Goal: Obtain resource: Download file/media

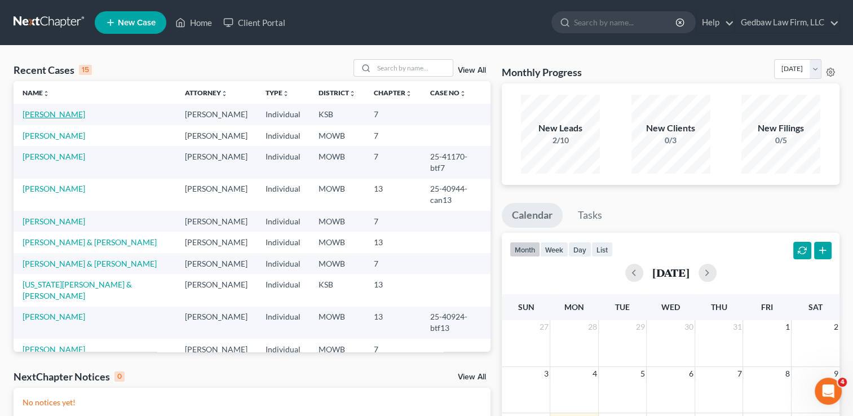
click at [76, 114] on link "[PERSON_NAME]" at bounding box center [54, 114] width 63 height 10
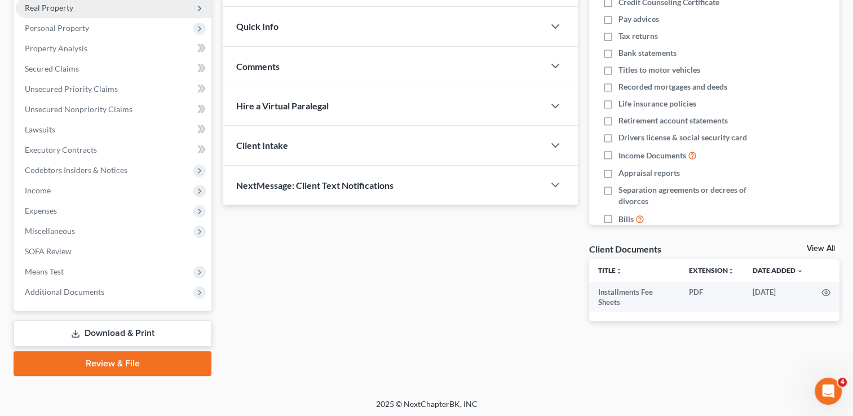
scroll to position [182, 0]
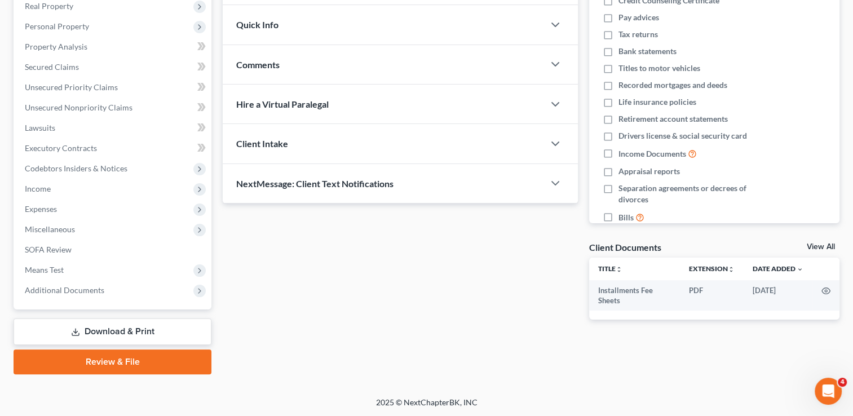
click at [135, 330] on link "Download & Print" at bounding box center [113, 332] width 198 height 26
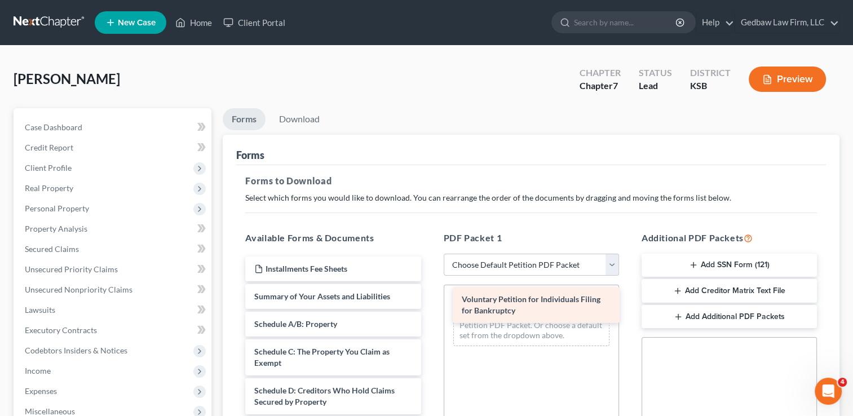
drag, startPoint x: 339, startPoint y: 301, endPoint x: 547, endPoint y: 305, distance: 207.5
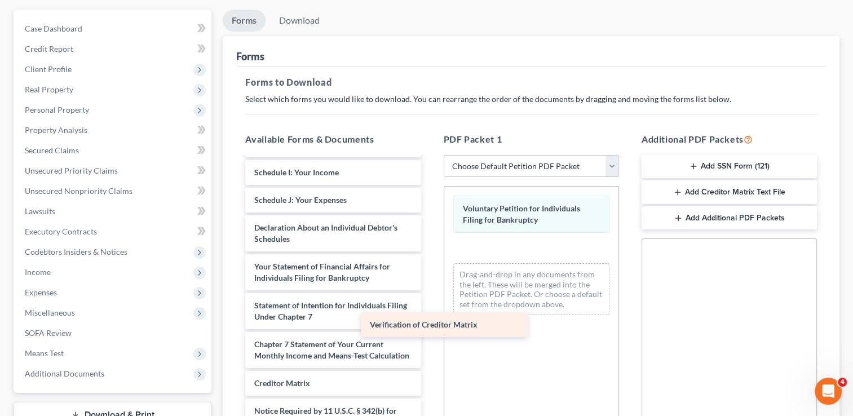
scroll to position [275, 0]
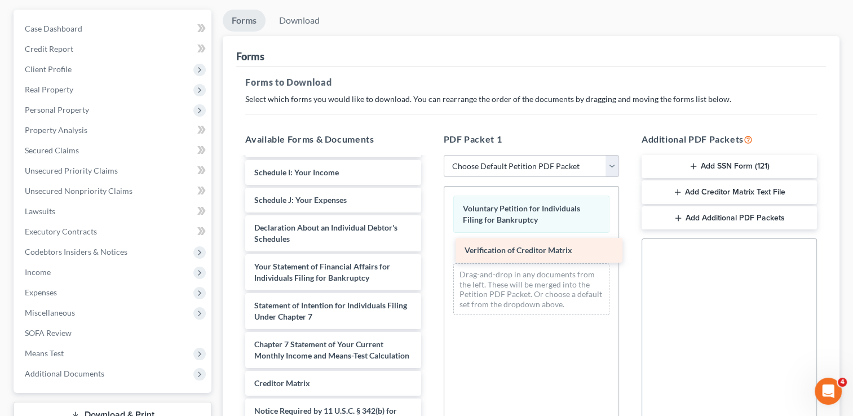
drag, startPoint x: 351, startPoint y: 385, endPoint x: 562, endPoint y: 253, distance: 248.3
click at [430, 253] on div "Verification of Creditor Matrix Installments Fee Sheets Summary of Your Assets …" at bounding box center [332, 178] width 193 height 568
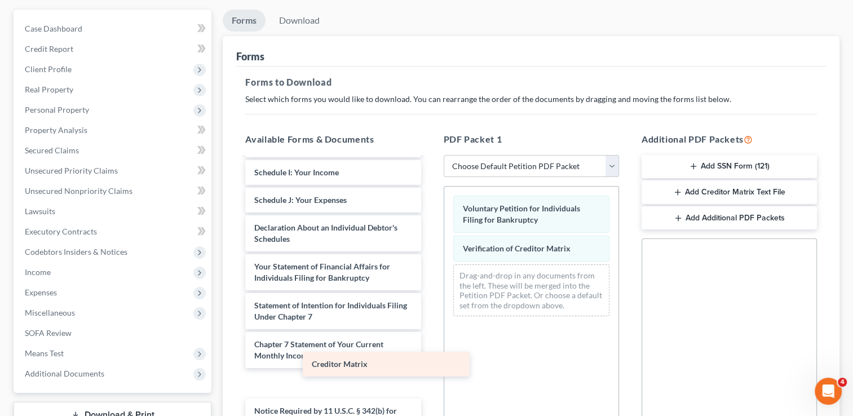
scroll to position [247, 0]
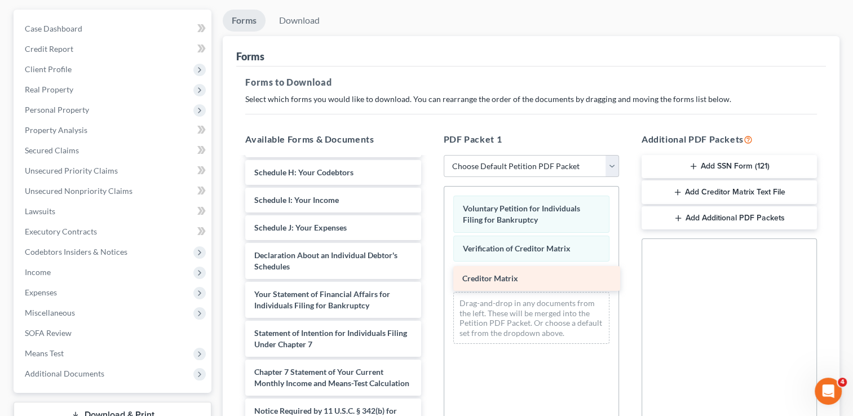
drag, startPoint x: 349, startPoint y: 382, endPoint x: 557, endPoint y: 278, distance: 232.5
click at [430, 278] on div "Creditor Matrix Installments Fee Sheets Summary of Your Assets and Liabilities …" at bounding box center [332, 192] width 193 height 541
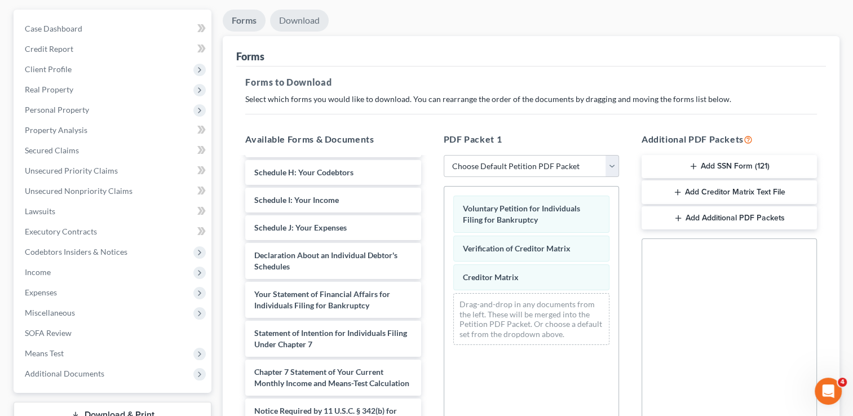
click at [323, 19] on link "Download" at bounding box center [299, 21] width 59 height 22
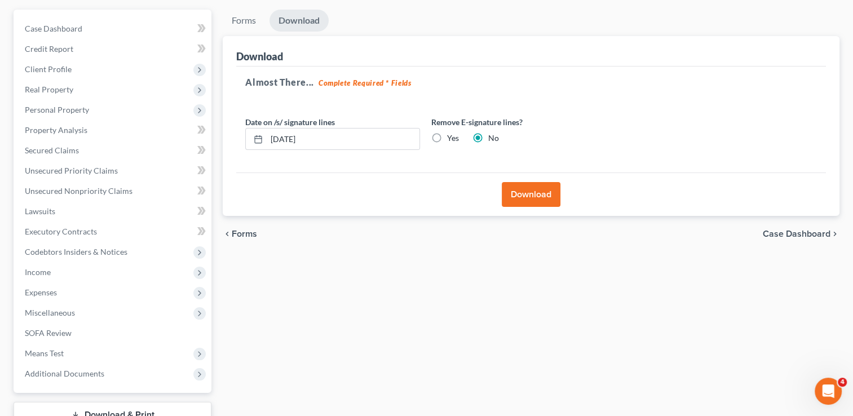
click at [540, 195] on button "Download" at bounding box center [531, 194] width 59 height 25
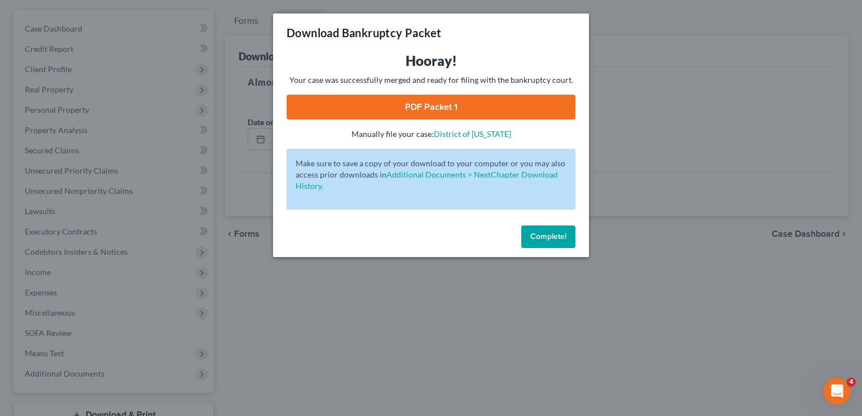
click at [430, 109] on link "PDF Packet 1" at bounding box center [430, 107] width 289 height 25
click at [556, 238] on span "Complete!" at bounding box center [548, 237] width 36 height 10
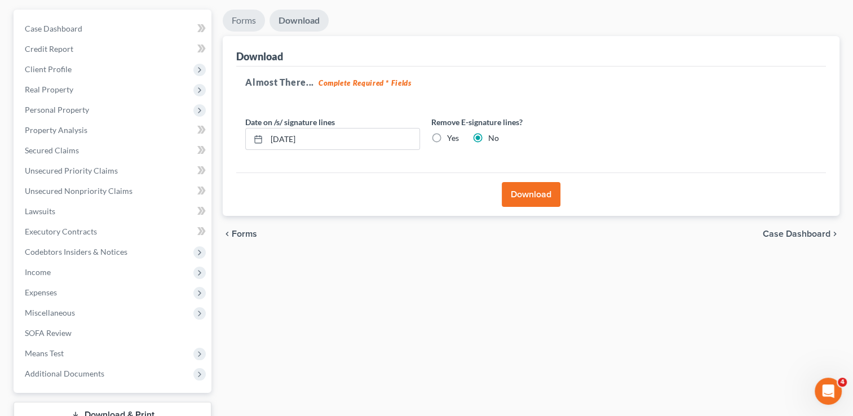
click at [239, 24] on link "Forms" at bounding box center [244, 21] width 42 height 22
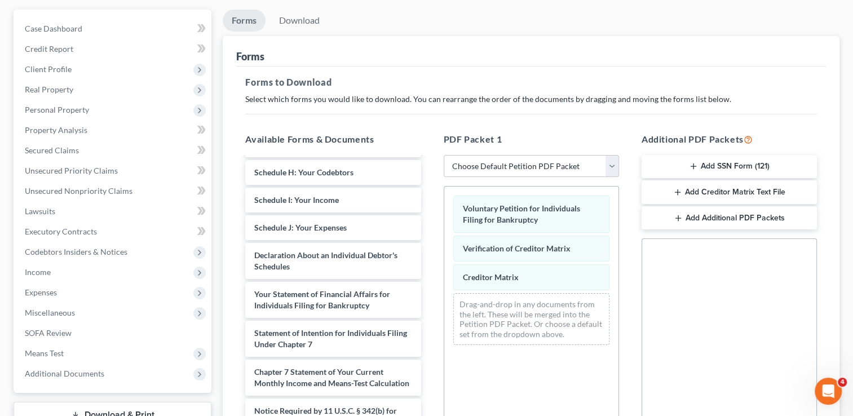
click at [750, 193] on button "Add Creditor Matrix Text File" at bounding box center [729, 192] width 175 height 24
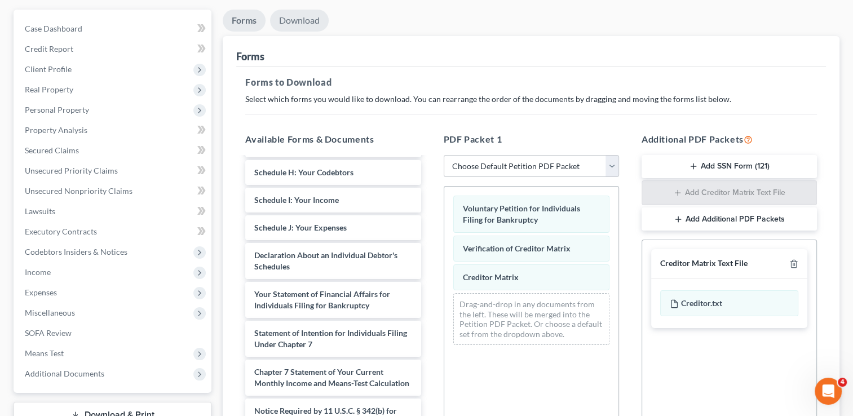
click at [316, 18] on link "Download" at bounding box center [299, 21] width 59 height 22
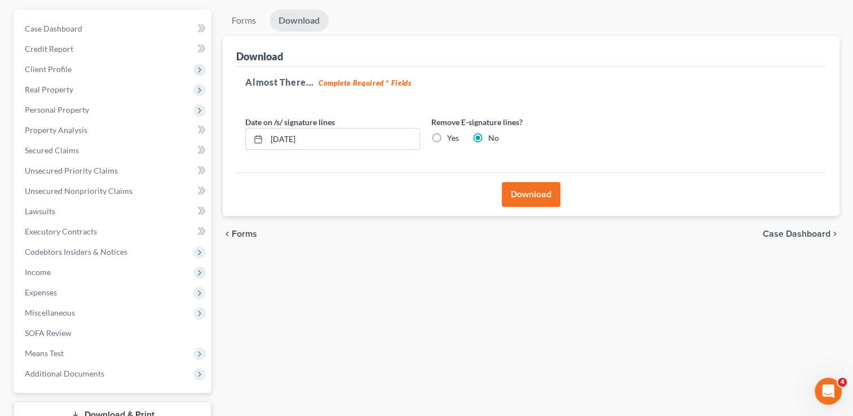
click at [538, 197] on button "Download" at bounding box center [531, 194] width 59 height 25
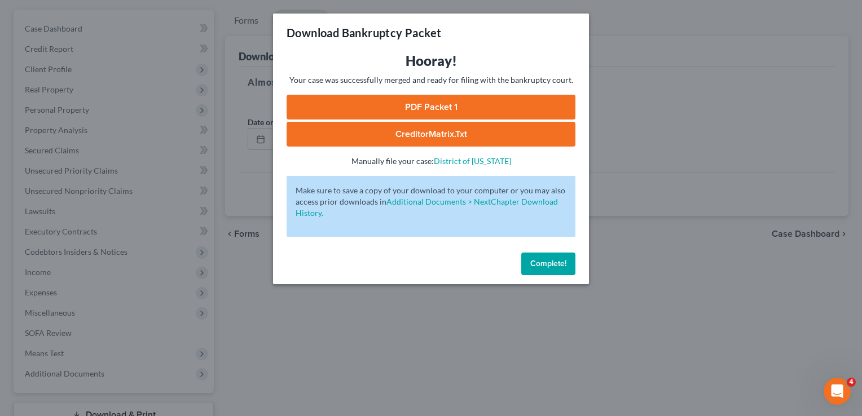
click at [443, 133] on link "CreditorMatrix.txt" at bounding box center [430, 134] width 289 height 25
click at [550, 265] on span "Complete!" at bounding box center [548, 264] width 36 height 10
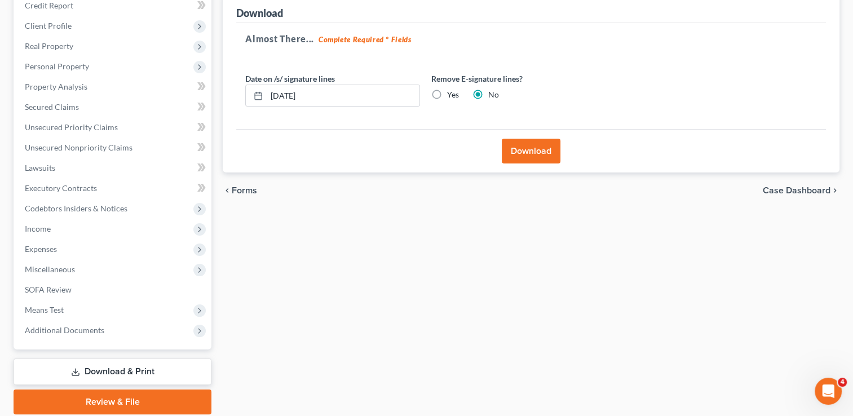
scroll to position [155, 0]
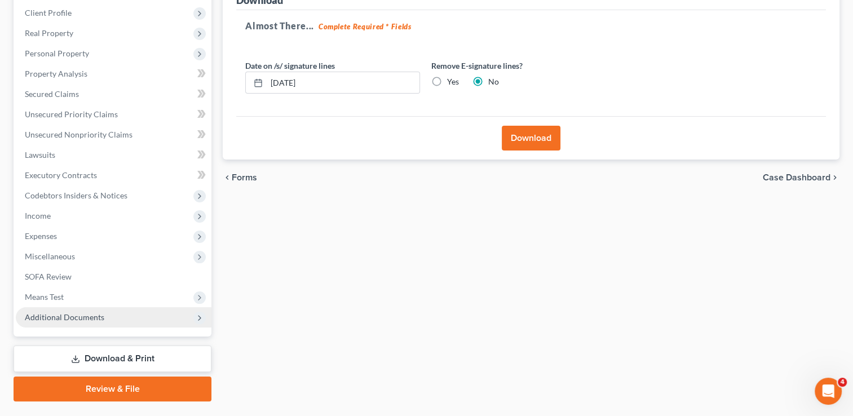
click at [97, 317] on span "Additional Documents" at bounding box center [64, 317] width 79 height 10
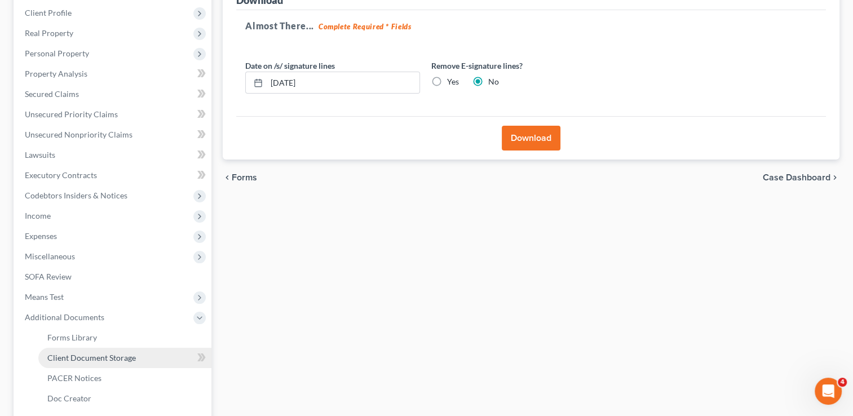
click at [117, 357] on span "Client Document Storage" at bounding box center [91, 358] width 89 height 10
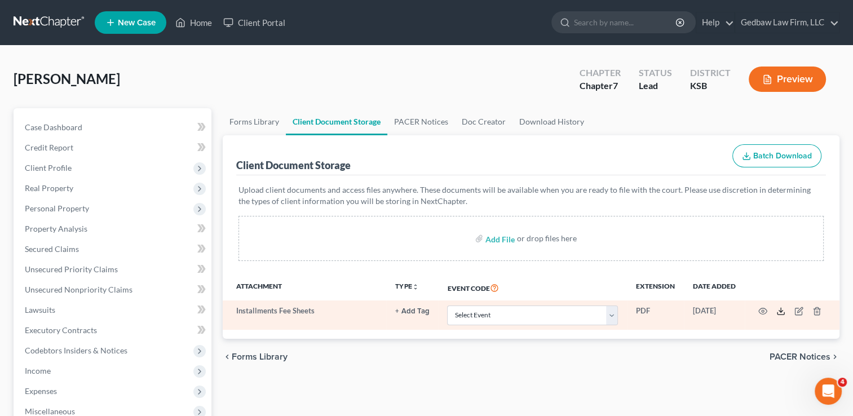
click at [780, 312] on polyline at bounding box center [781, 312] width 4 height 2
